Goal: Task Accomplishment & Management: Use online tool/utility

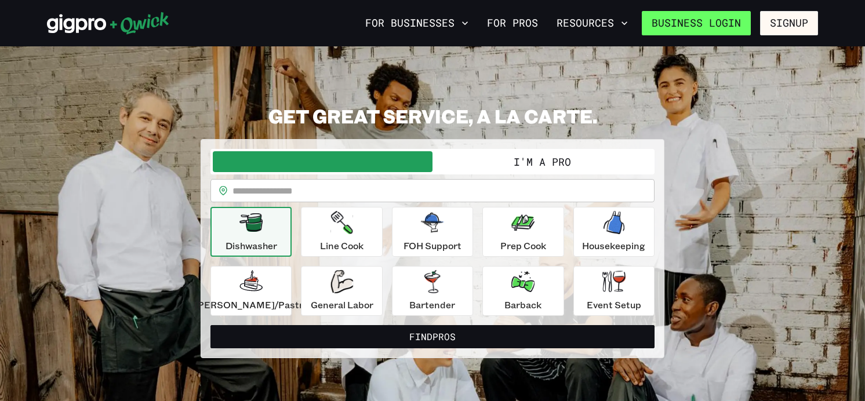
click at [720, 27] on link "Business Login" at bounding box center [695, 23] width 109 height 24
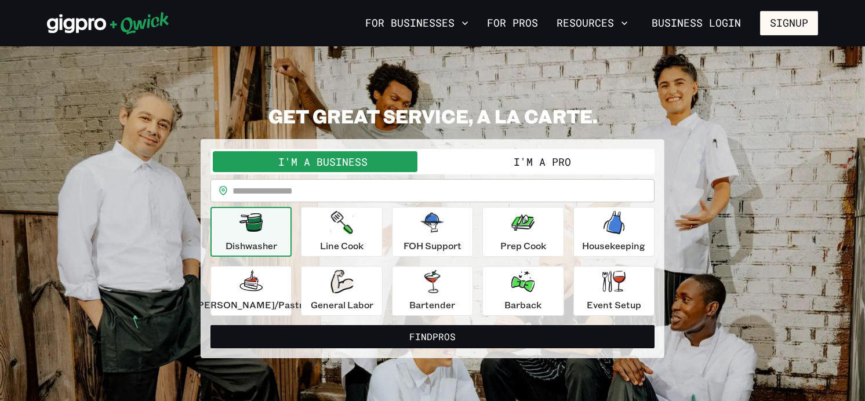
click at [504, 154] on button "I'm a Pro" at bounding box center [542, 161] width 220 height 21
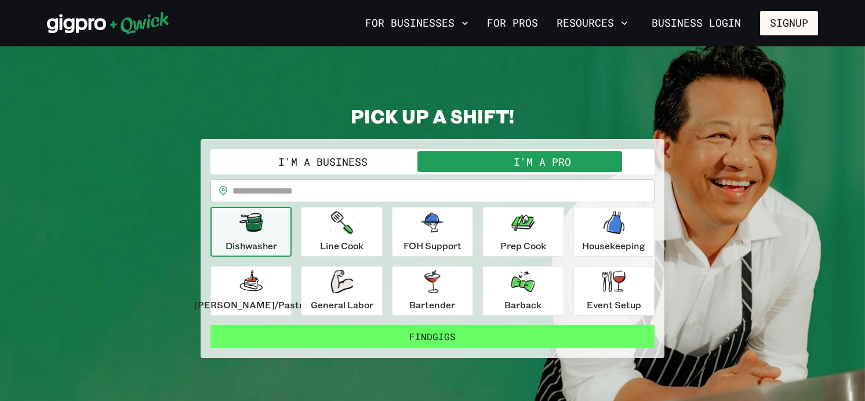
click at [416, 340] on button "Find Gigs" at bounding box center [432, 336] width 444 height 23
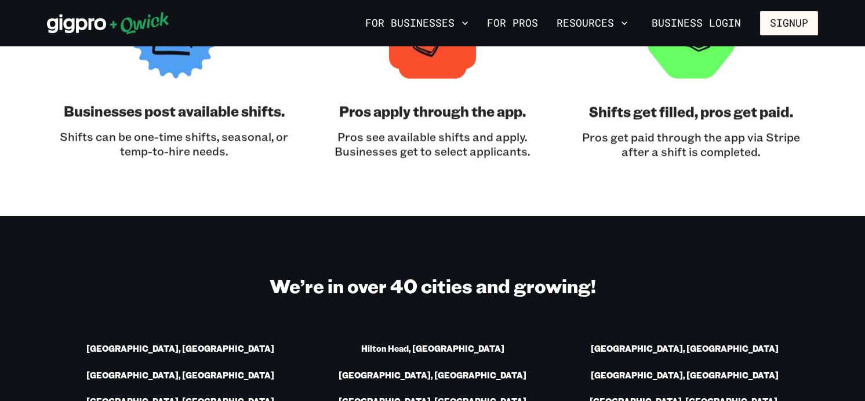
scroll to position [1515, 0]
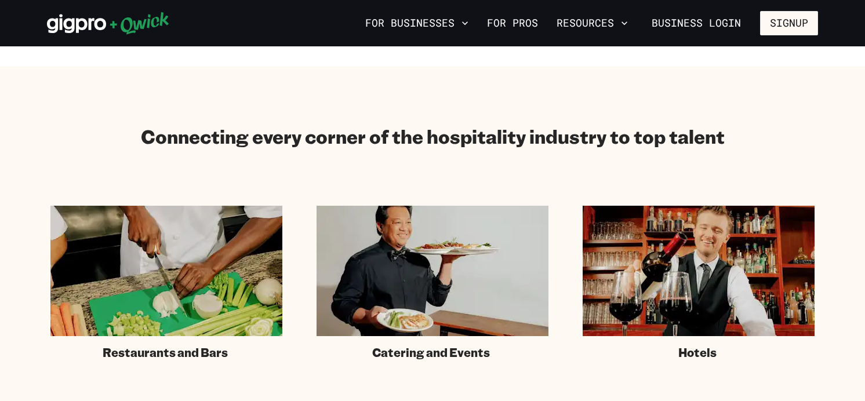
scroll to position [550, 0]
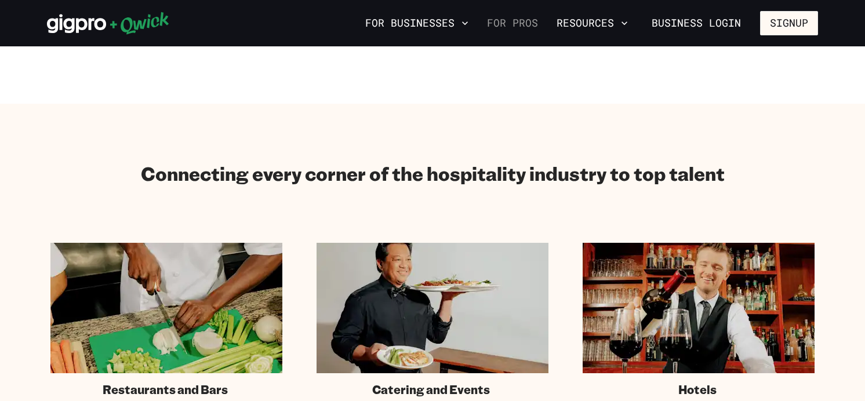
click at [518, 24] on link "For Pros" at bounding box center [512, 23] width 60 height 20
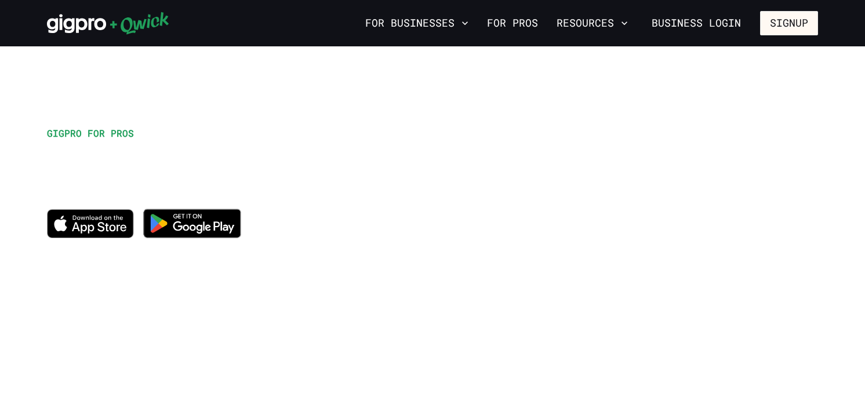
scroll to position [35, 0]
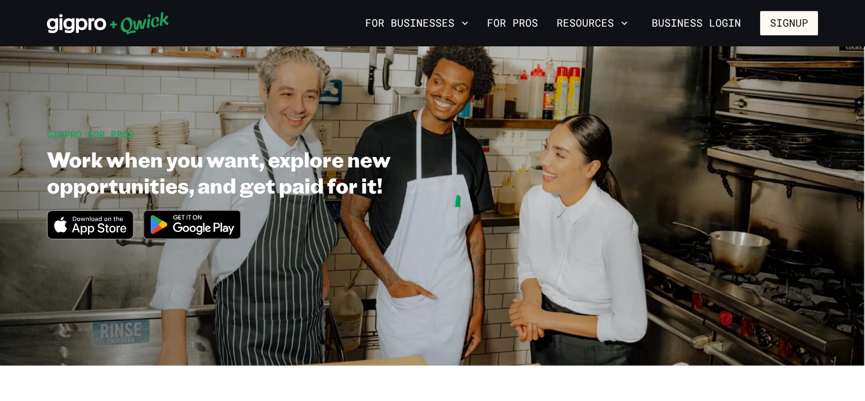
click at [94, 229] on icon "Download_on_the_App_Store_Badge_US-UK_RGB_blk_4SVG_092917" at bounding box center [90, 224] width 87 height 29
